Goal: Information Seeking & Learning: Understand process/instructions

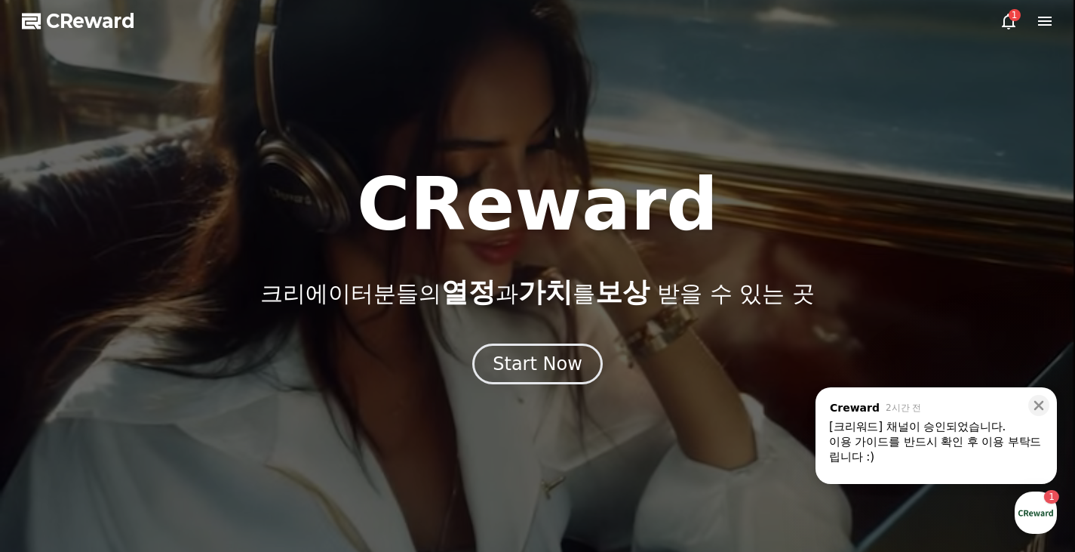
click at [1003, 23] on icon at bounding box center [1009, 22] width 14 height 16
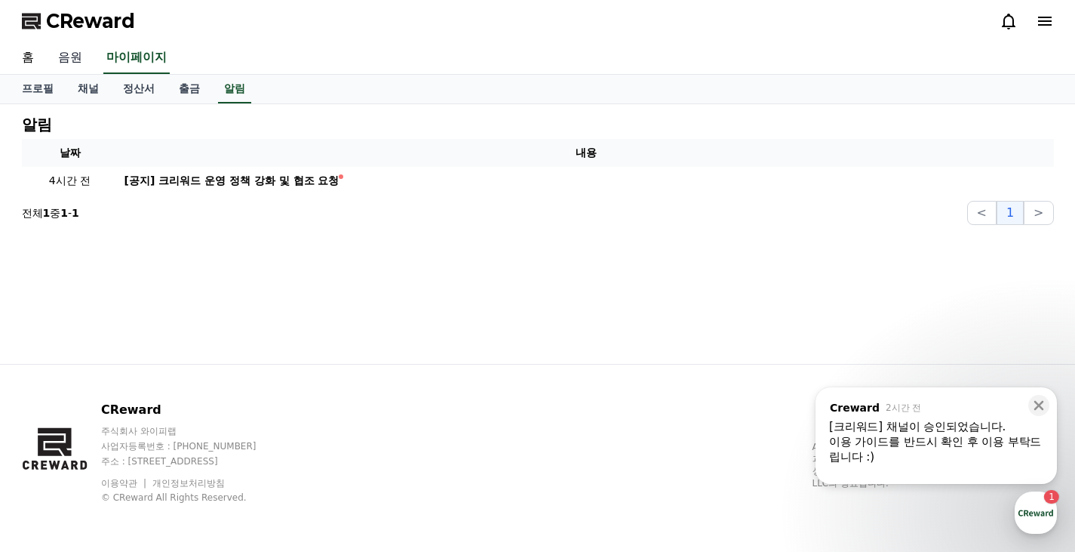
click at [75, 58] on link "음원" at bounding box center [70, 58] width 48 height 32
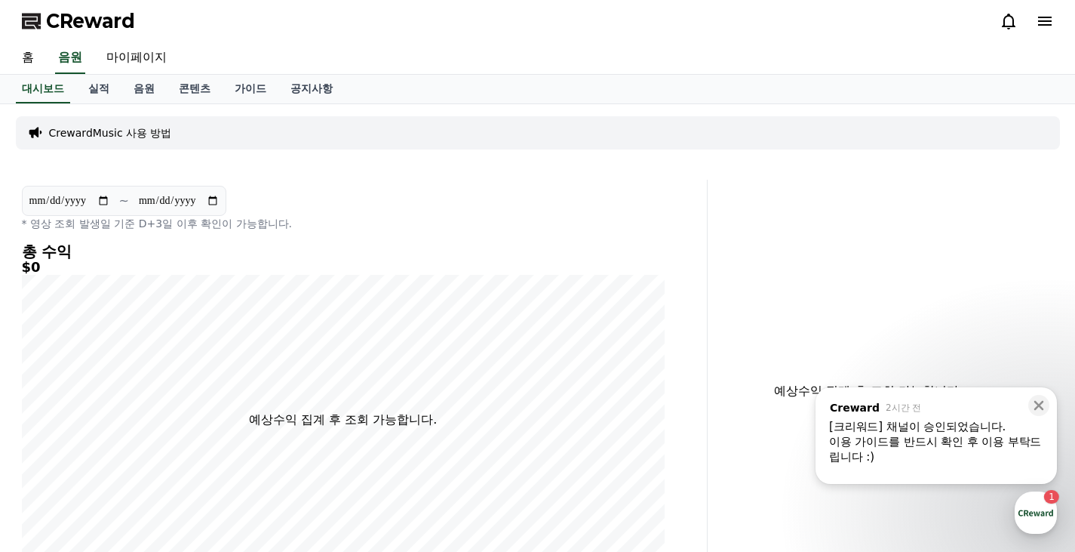
click at [941, 440] on div "이용 가이드를 반드시 확인 후 이용 부탁드립니다 :)" at bounding box center [936, 449] width 214 height 30
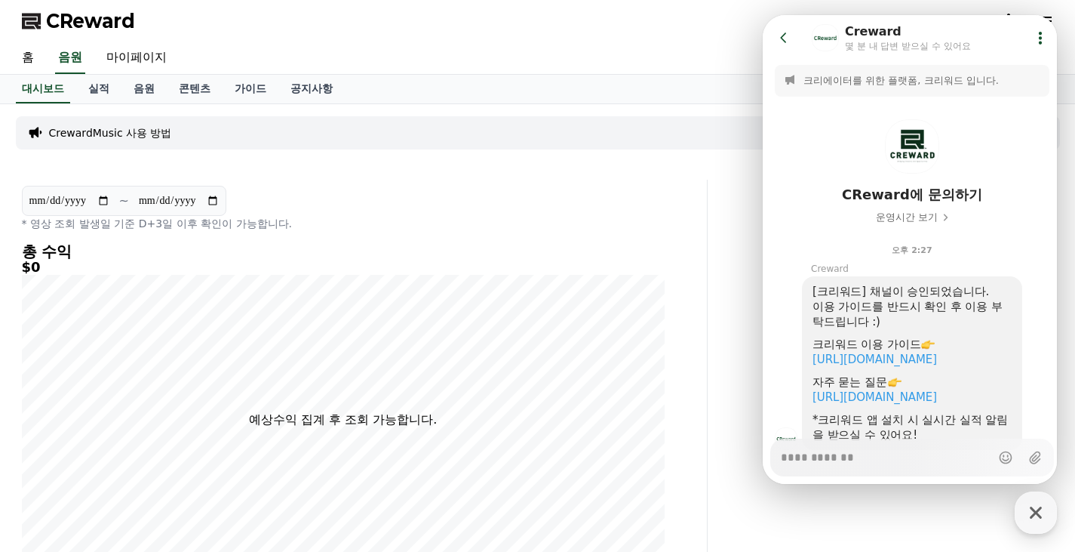
scroll to position [74, 0]
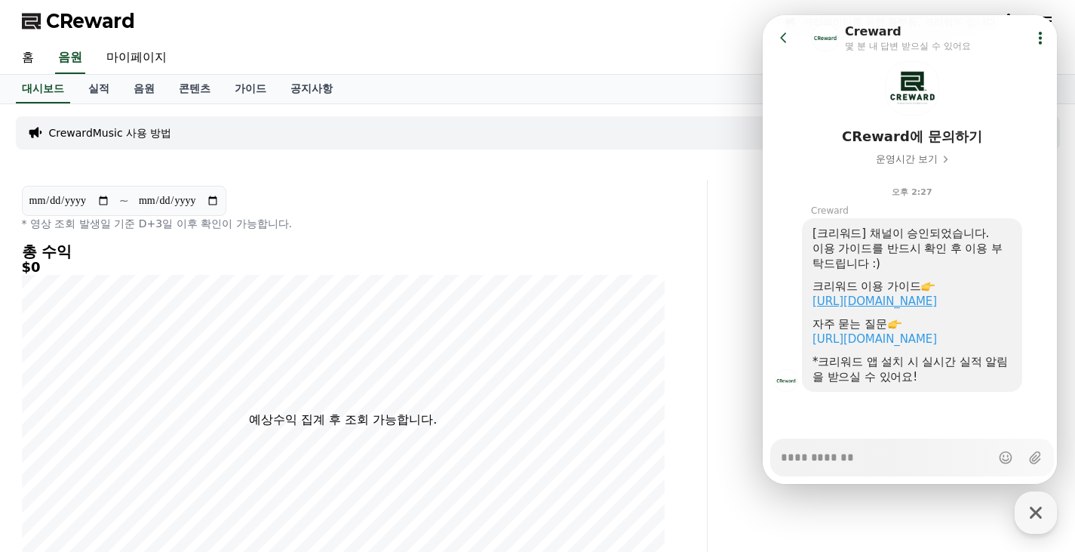
click at [897, 294] on link "[URL][DOMAIN_NAME]" at bounding box center [875, 301] width 125 height 14
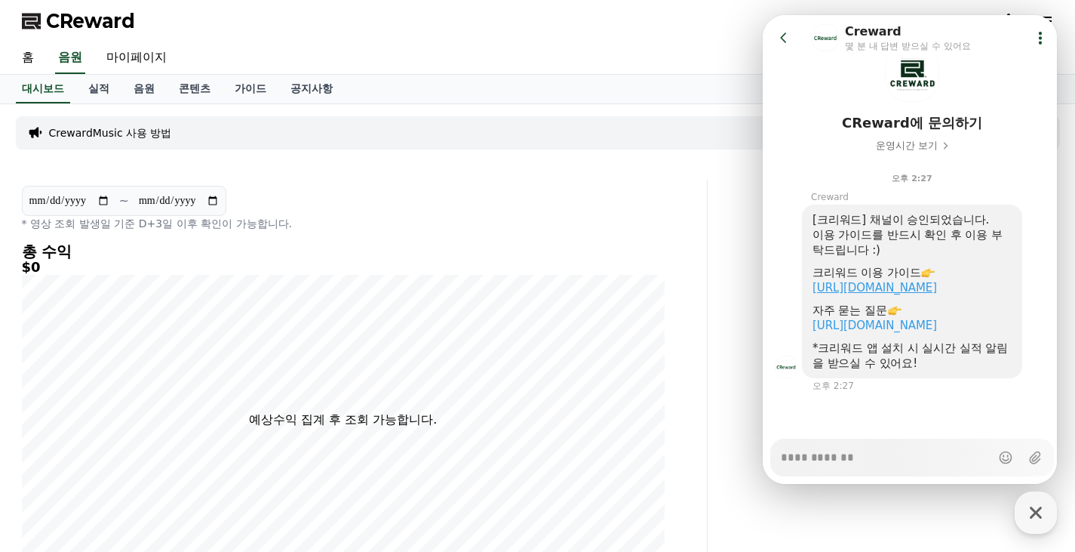
scroll to position [88, 0]
type textarea "*"
click at [118, 54] on link "마이페이지" at bounding box center [136, 58] width 85 height 32
select select "**********"
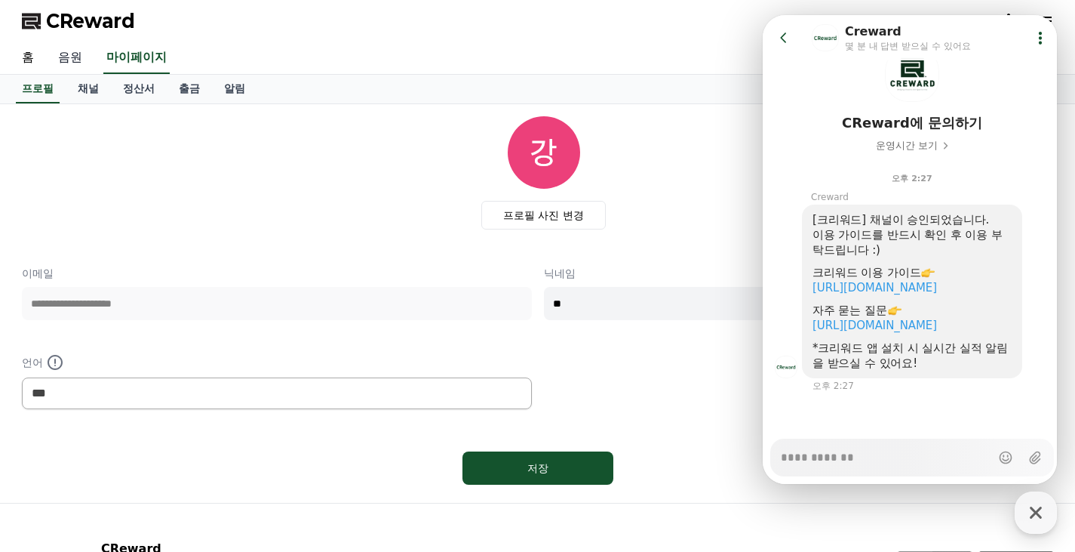
click at [73, 62] on link "음원" at bounding box center [70, 58] width 48 height 32
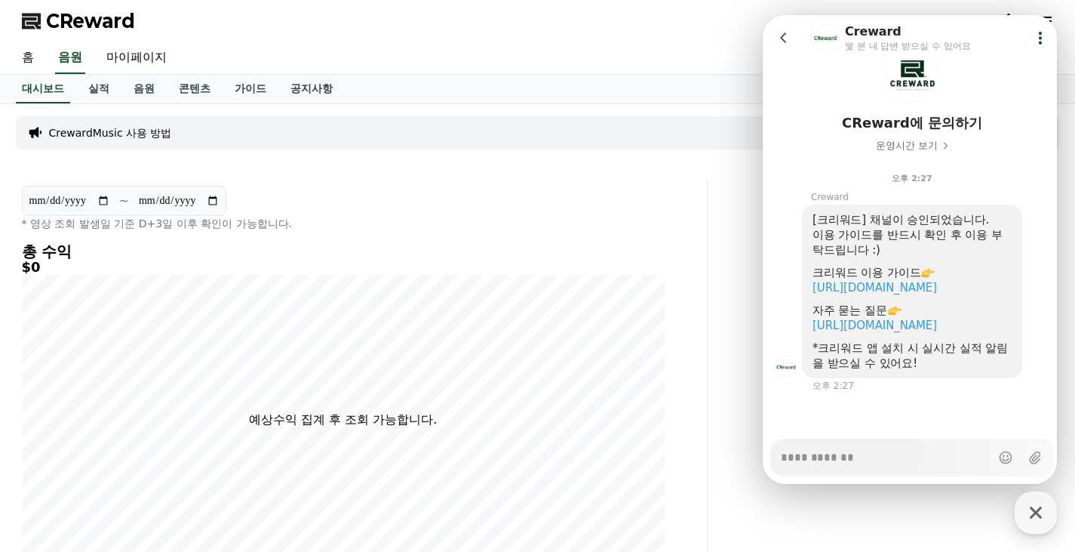
click at [14, 60] on link "홈" at bounding box center [28, 58] width 36 height 32
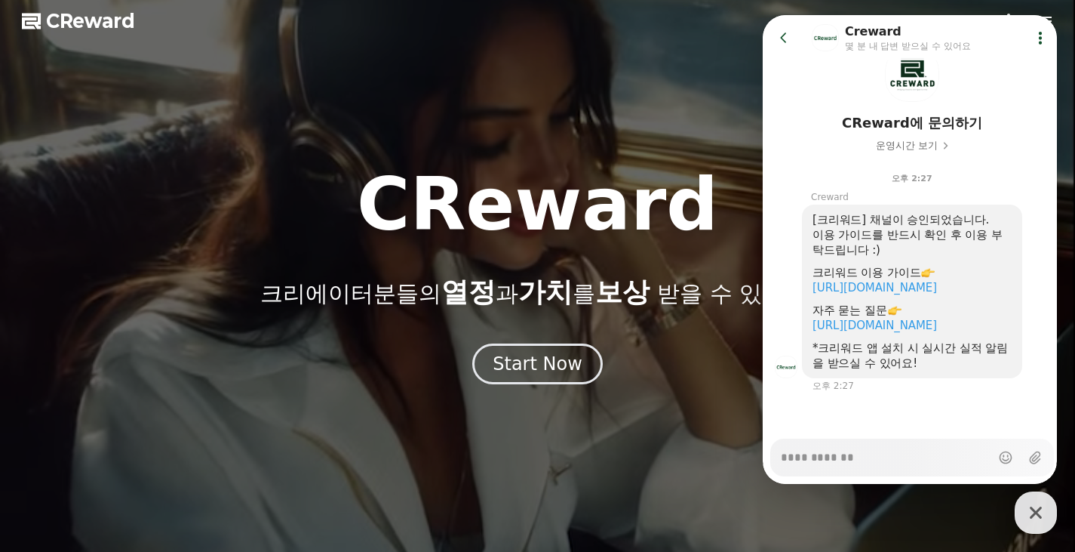
click at [82, 16] on span "CReward" at bounding box center [90, 21] width 89 height 24
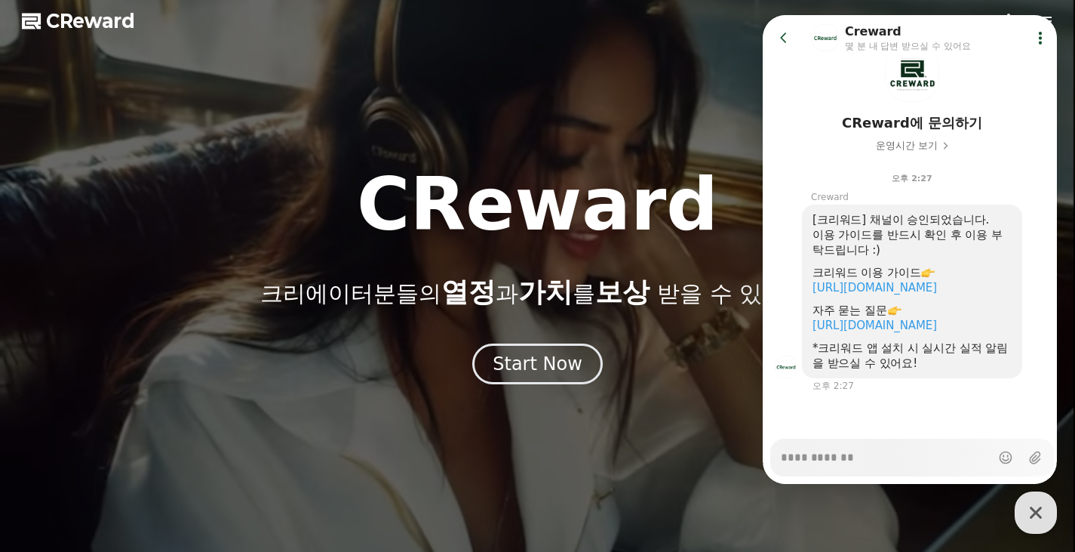
type textarea "*"
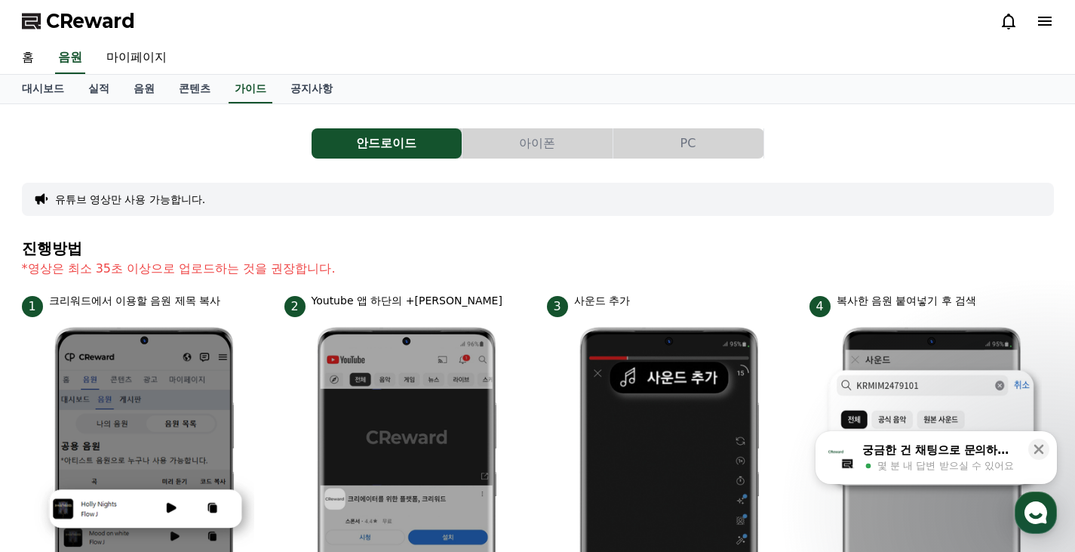
click at [928, 448] on div "궁금한 건 채팅으로 문의하세요" at bounding box center [941, 449] width 157 height 15
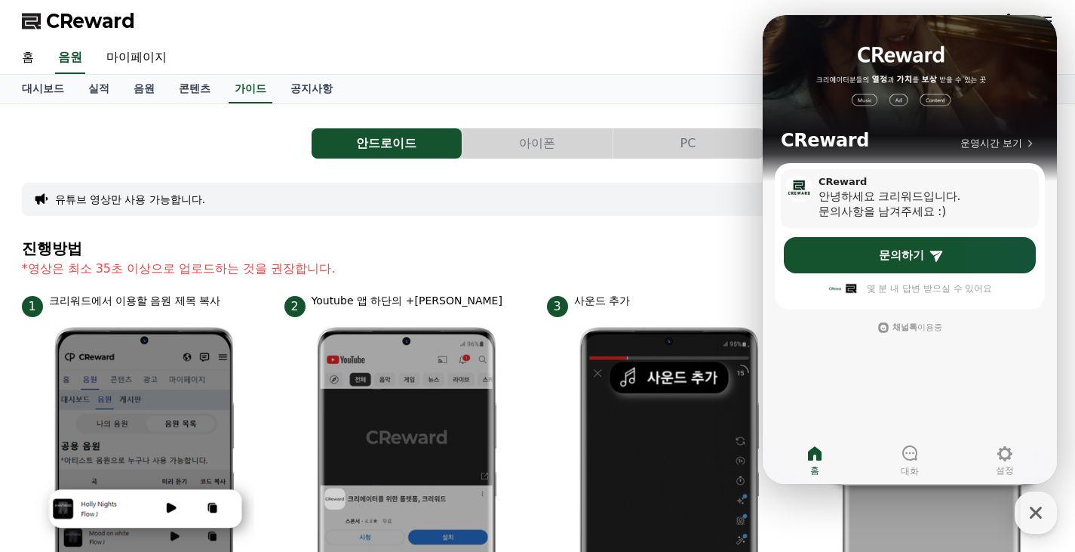
click at [888, 194] on div "안녕하세요 크리워드입니다." at bounding box center [914, 196] width 190 height 15
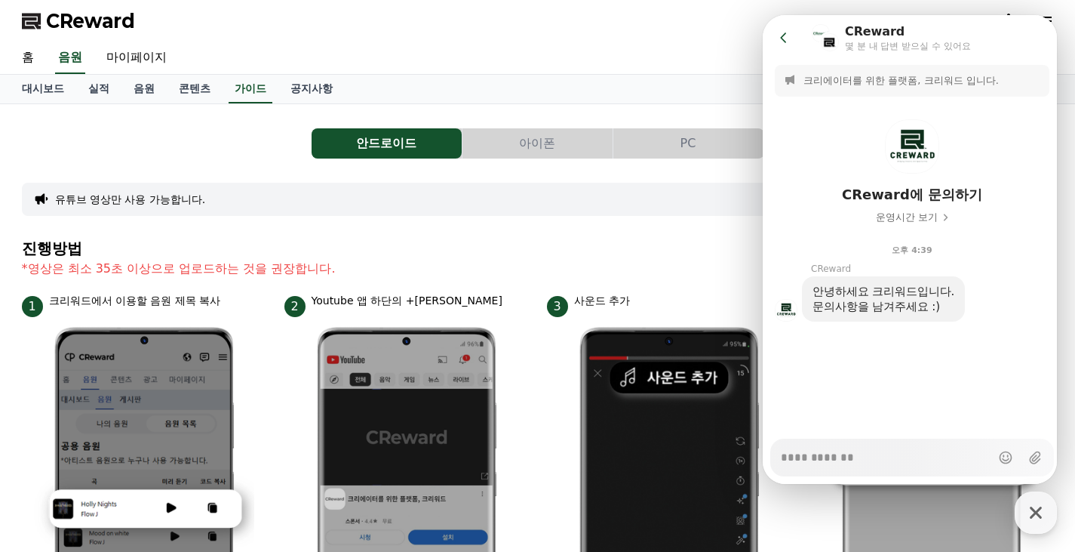
type textarea "*"
click at [790, 48] on button "Go to previous page" at bounding box center [791, 38] width 40 height 30
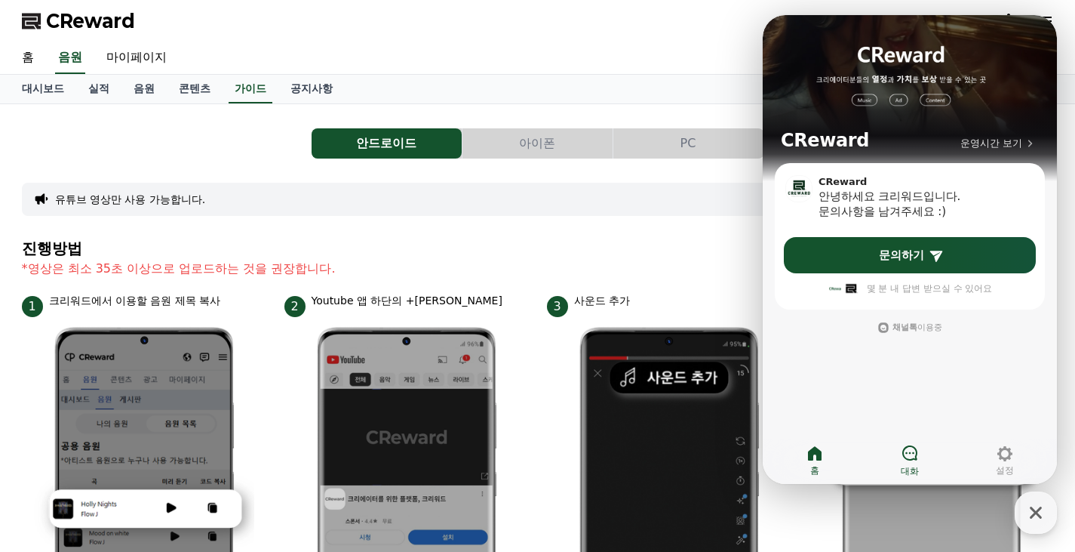
click at [900, 464] on link "대화" at bounding box center [910, 460] width 95 height 38
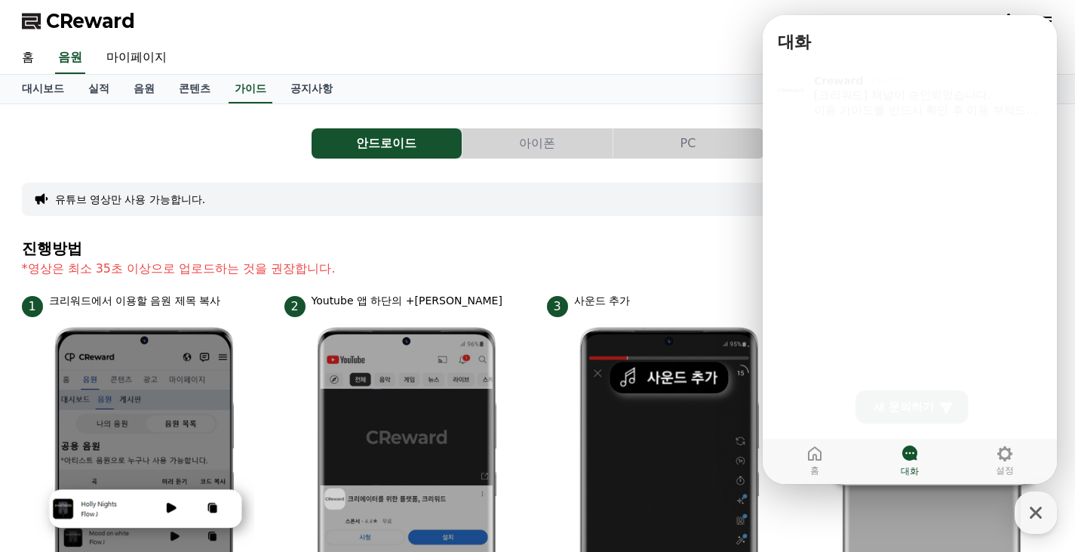
click at [579, 202] on div "유튜브 영상만 사용 가능합니다." at bounding box center [538, 199] width 1032 height 33
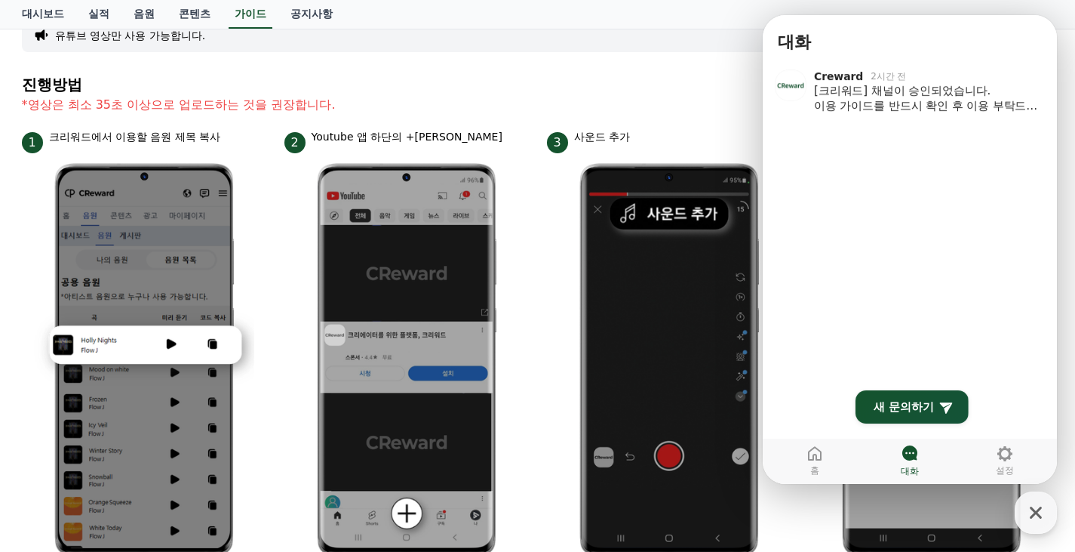
scroll to position [226, 0]
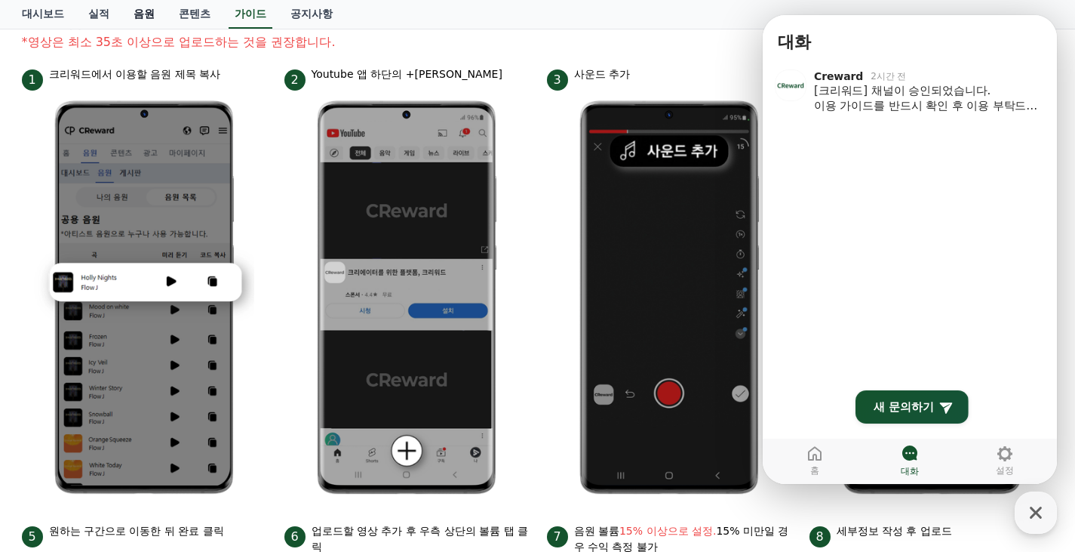
click at [146, 14] on link "음원" at bounding box center [144, 14] width 45 height 29
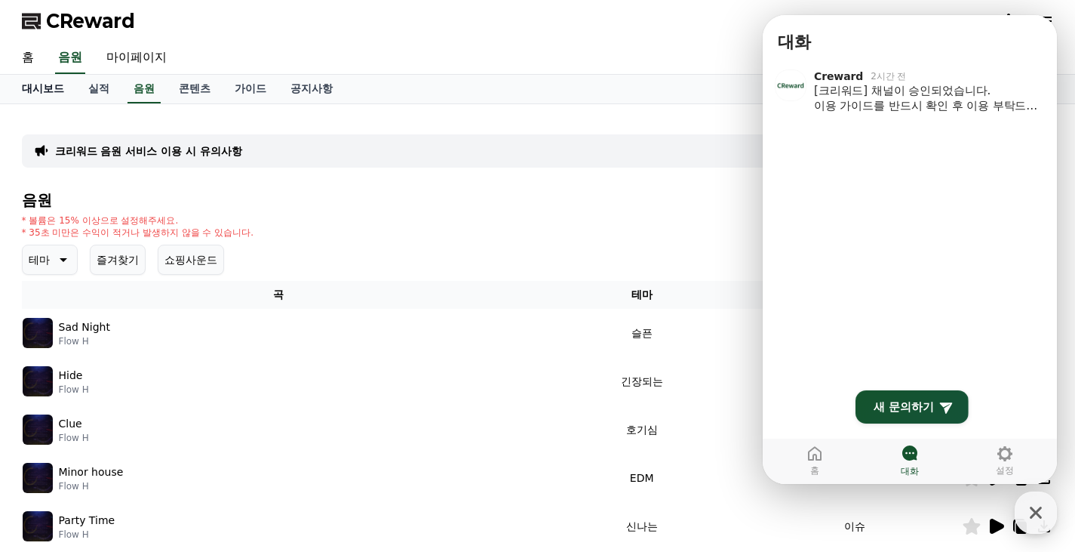
click at [51, 89] on link "대시보드" at bounding box center [43, 89] width 66 height 29
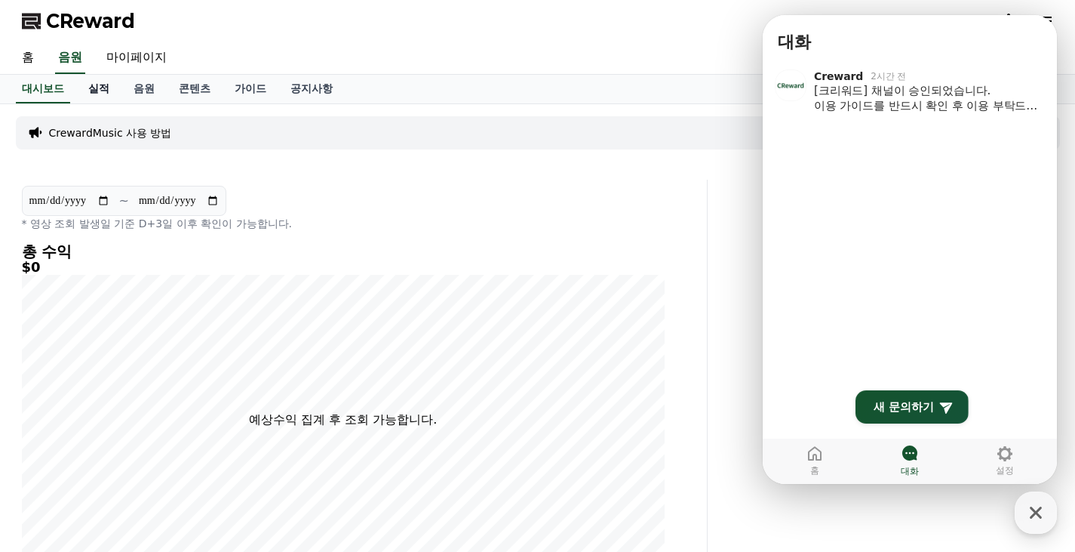
click at [94, 97] on link "실적" at bounding box center [98, 89] width 45 height 29
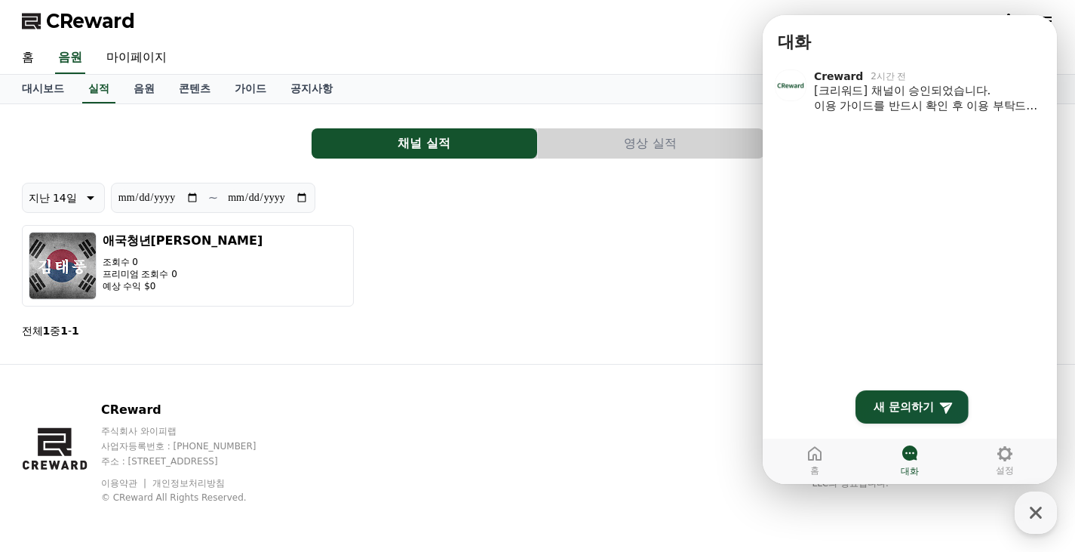
click at [662, 219] on div "**********" at bounding box center [538, 263] width 1032 height 160
click at [545, 41] on div "CReward" at bounding box center [538, 21] width 1057 height 42
click at [251, 89] on link "가이드" at bounding box center [251, 89] width 56 height 29
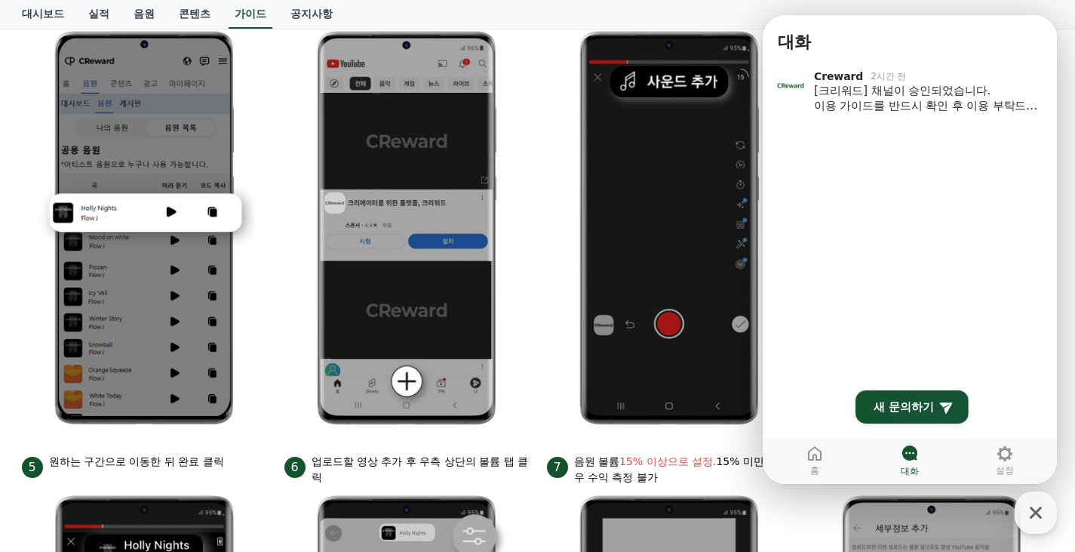
scroll to position [302, 0]
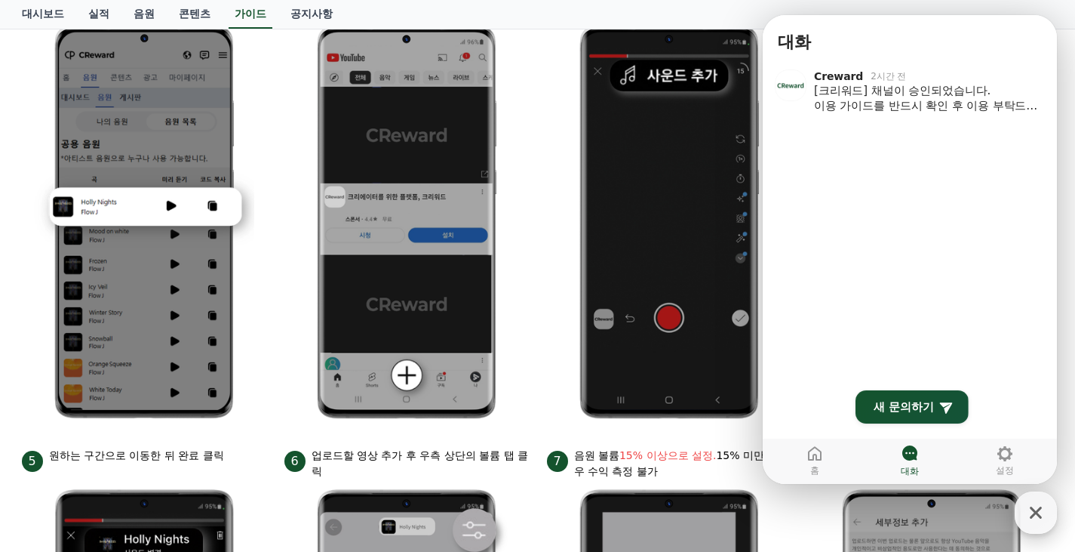
click at [1047, 512] on icon "button" at bounding box center [1036, 512] width 27 height 27
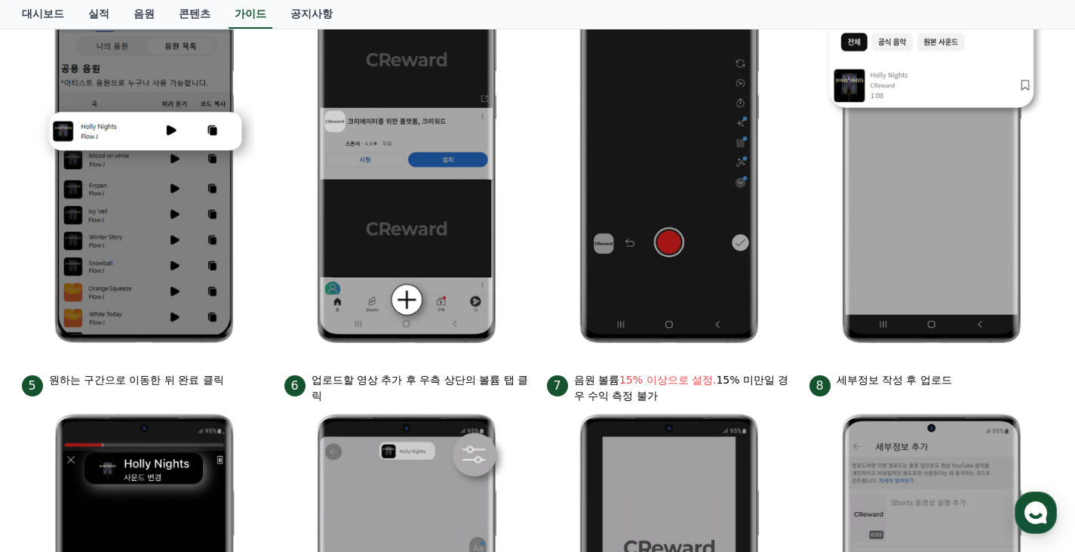
scroll to position [528, 0]
